Goal: Register for event/course

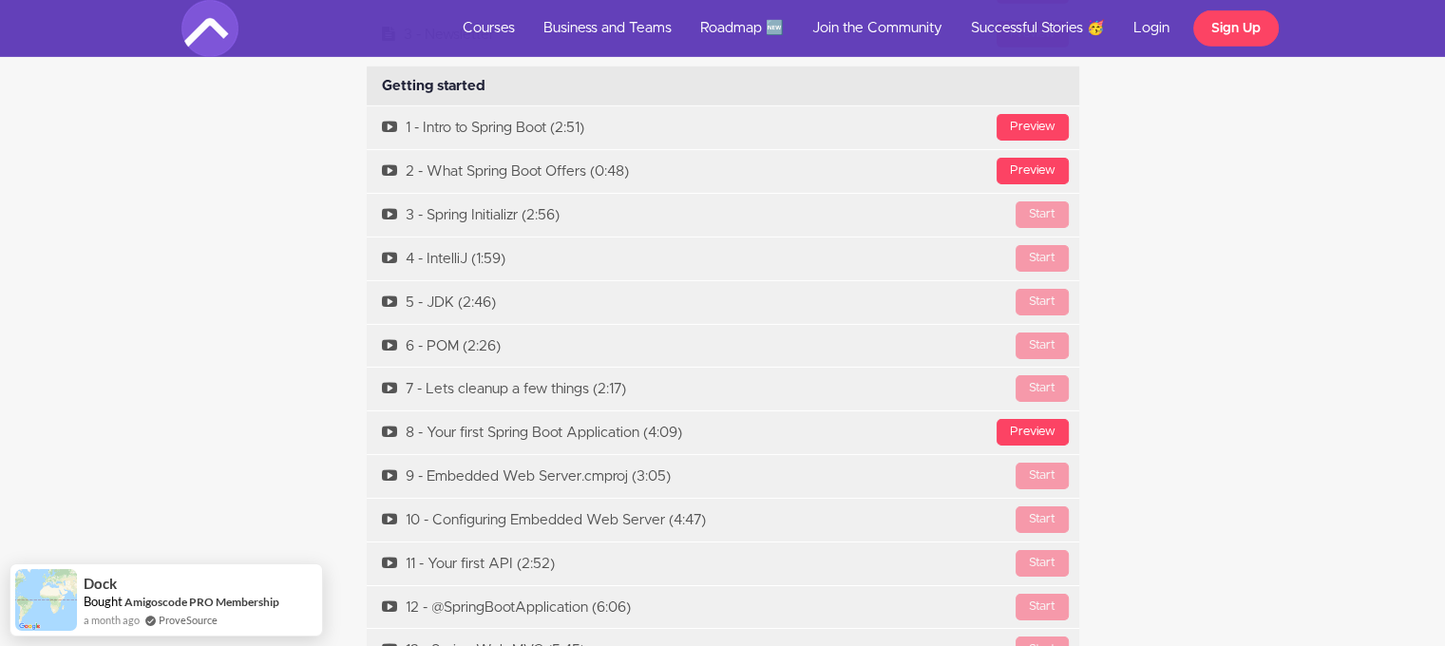
scroll to position [6252, 0]
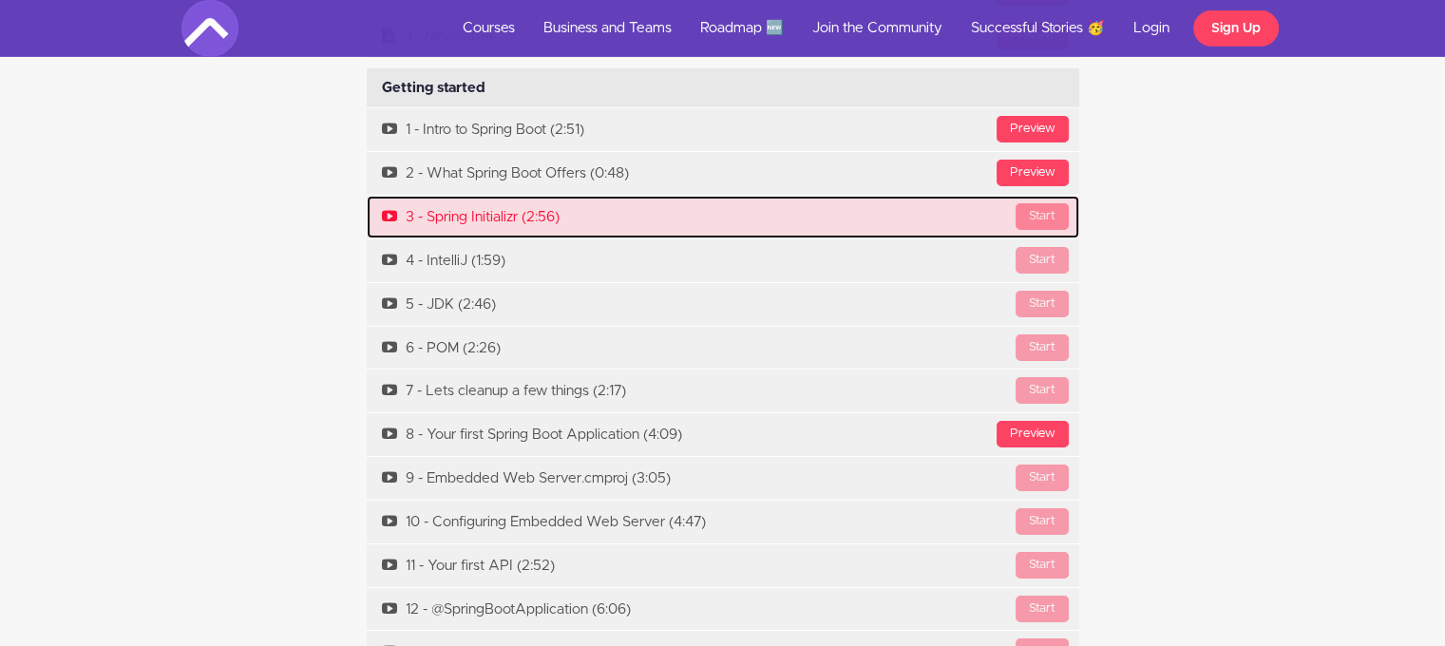
click at [1043, 206] on div "Start" at bounding box center [1042, 216] width 53 height 27
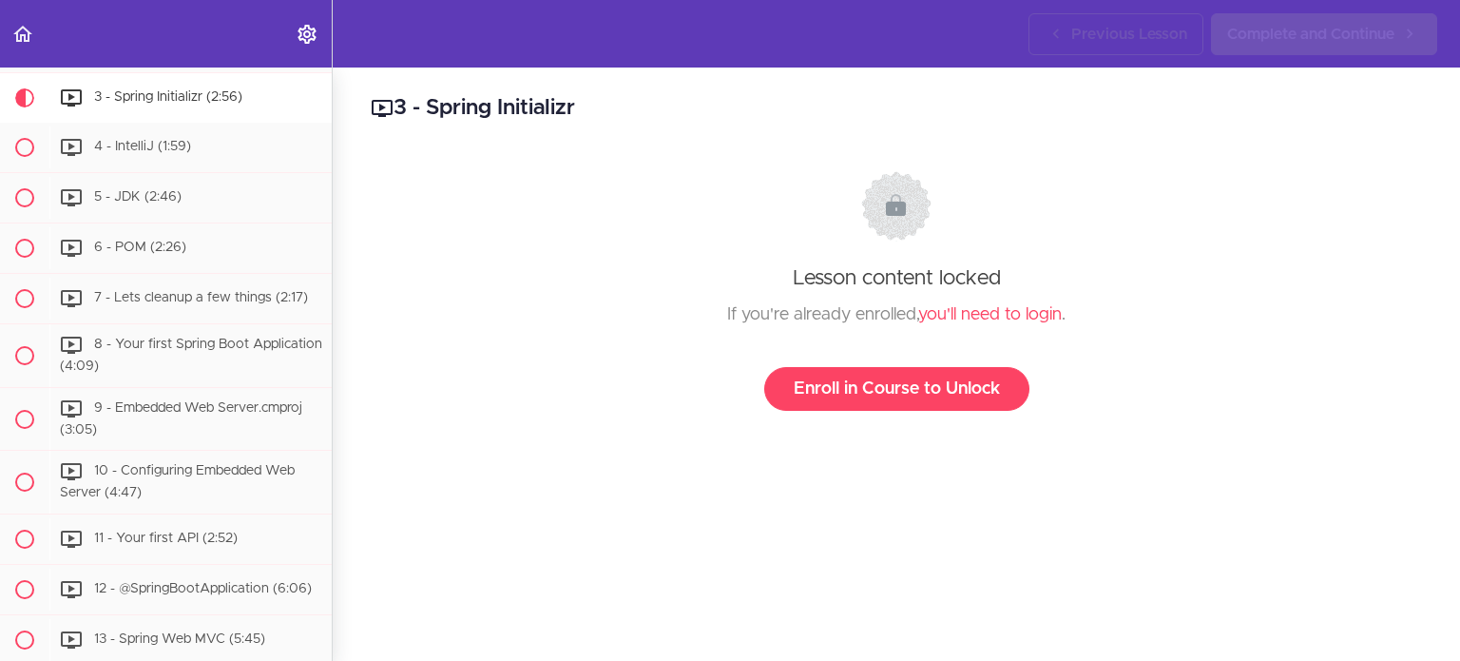
scroll to position [422, 0]
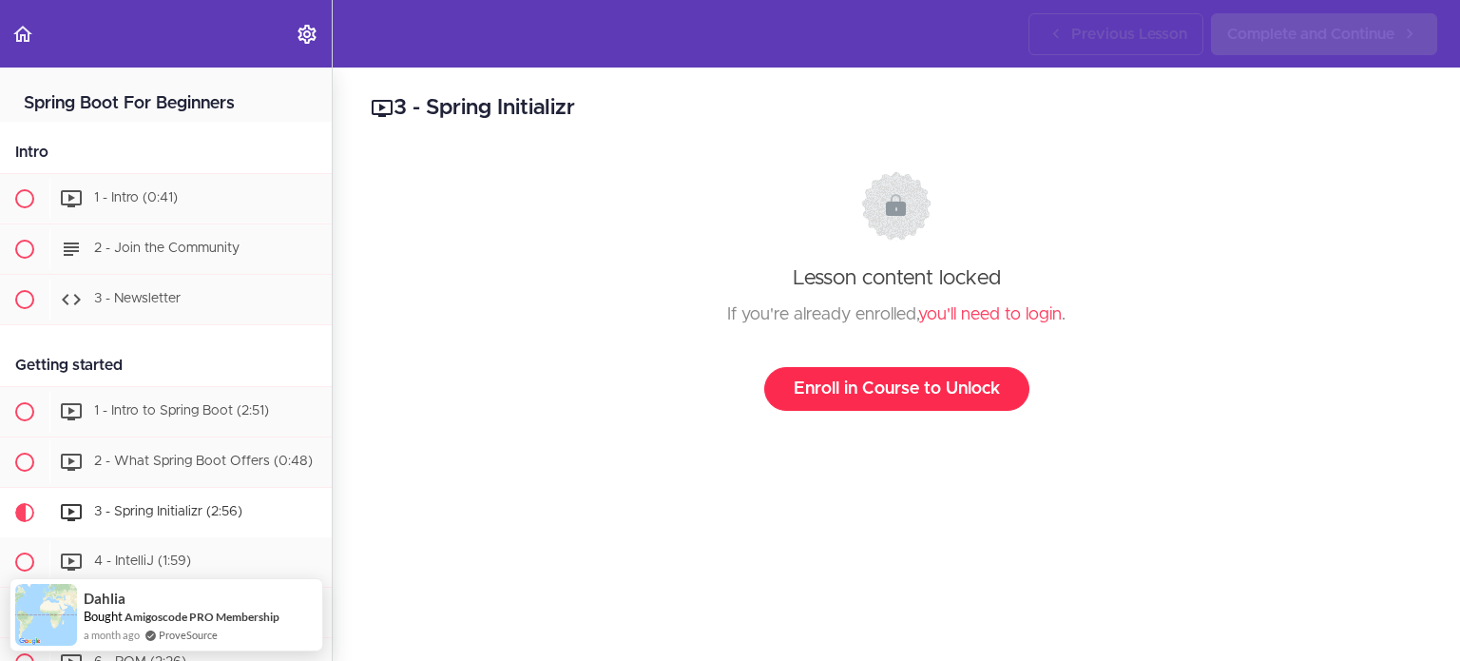
click at [939, 374] on link "Enroll in Course to Unlock" at bounding box center [896, 389] width 265 height 44
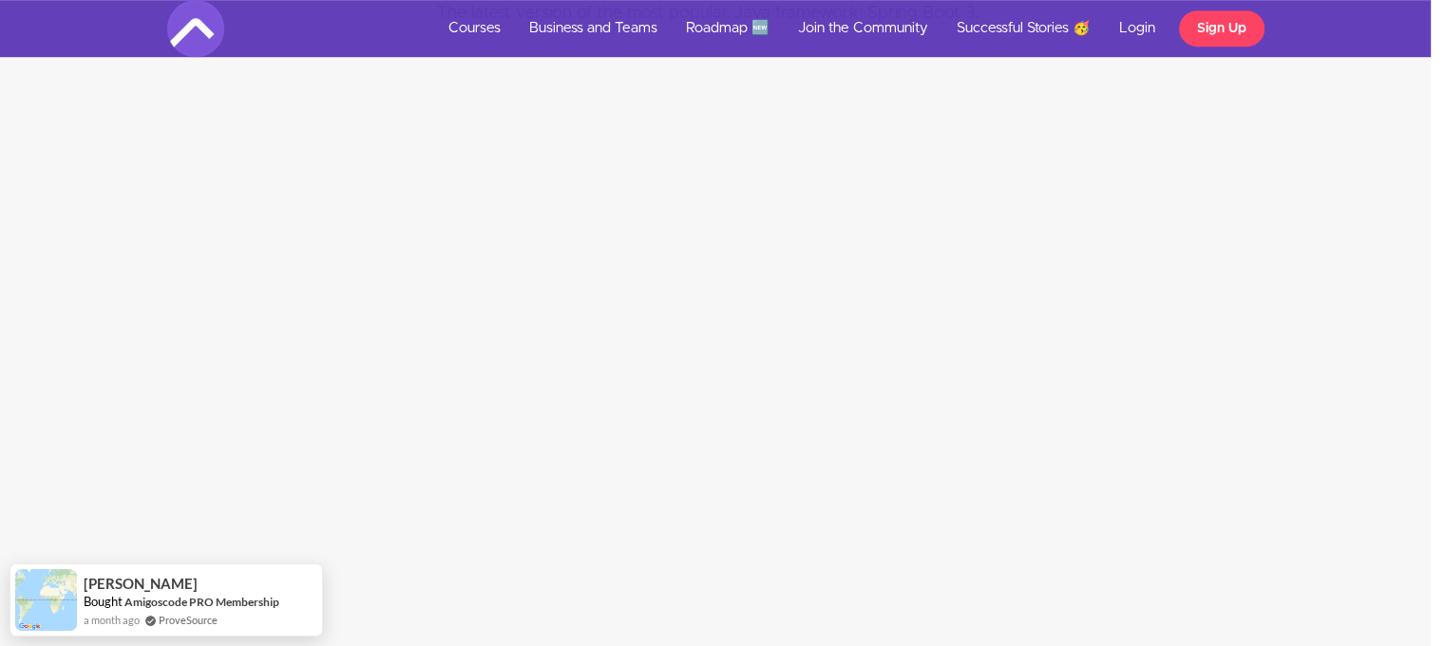
scroll to position [1182, 0]
